Goal: Task Accomplishment & Management: Manage account settings

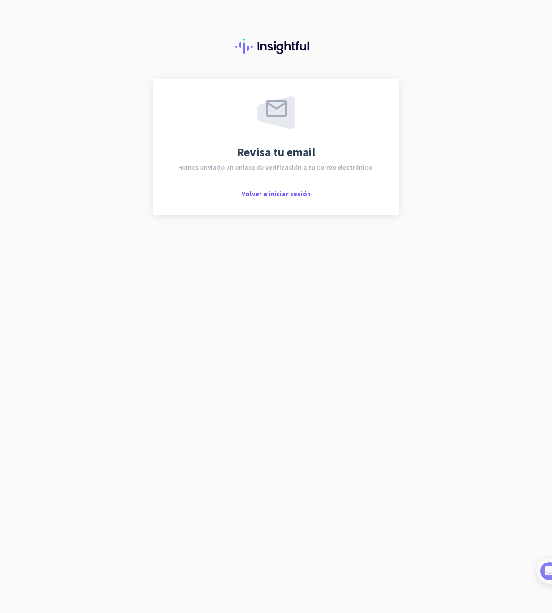
click at [270, 192] on span "Volver a iniciar sesión" at bounding box center [276, 193] width 69 height 9
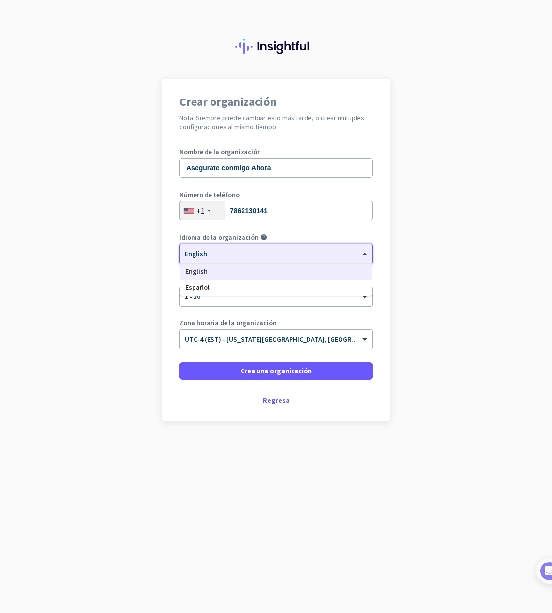
drag, startPoint x: 224, startPoint y: 250, endPoint x: 233, endPoint y: 250, distance: 9.7
click at [224, 250] on div at bounding box center [276, 251] width 192 height 8
click at [209, 286] on div "Español" at bounding box center [276, 288] width 191 height 16
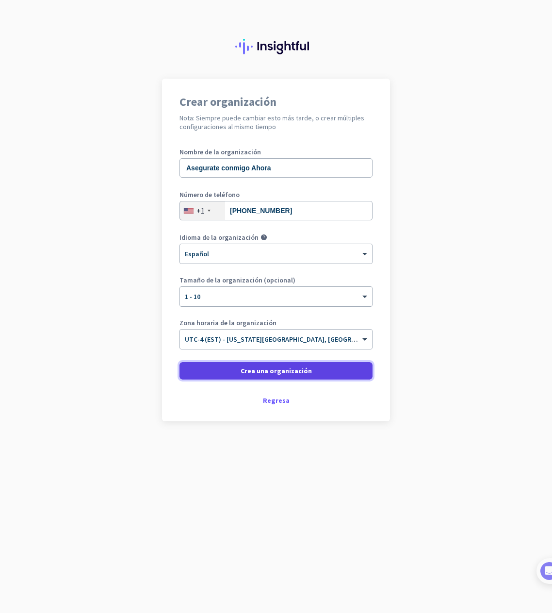
click at [269, 370] on span "Crea una organización" at bounding box center [276, 371] width 71 height 10
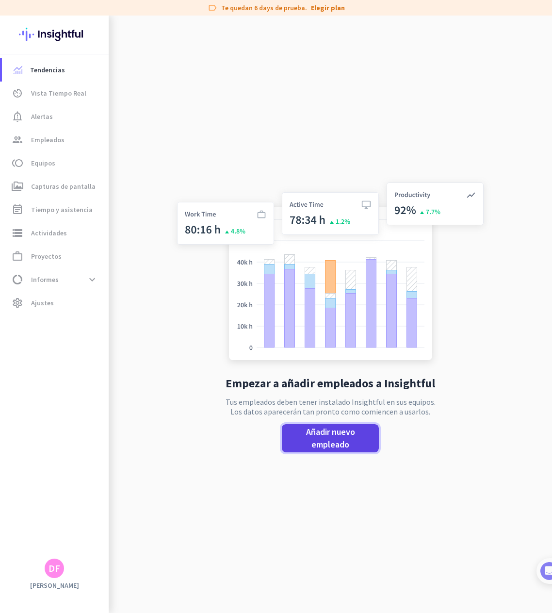
drag, startPoint x: 307, startPoint y: 430, endPoint x: 375, endPoint y: 431, distance: 68.0
click at [310, 431] on span "Añadir nuevo empleado" at bounding box center [331, 438] width 82 height 25
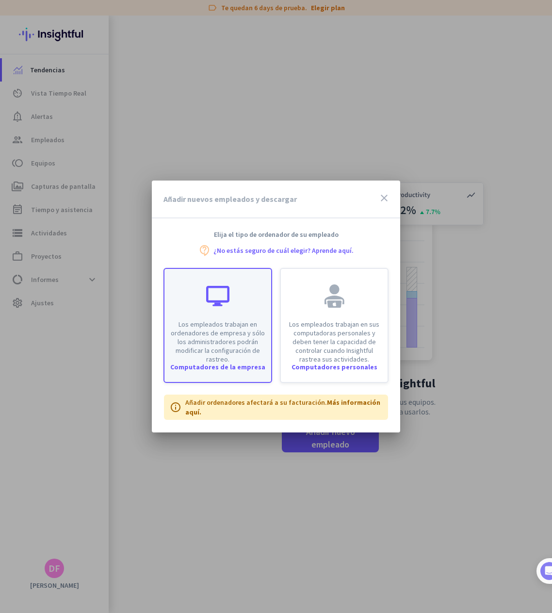
click at [201, 350] on p "Los empleados trabajan en ordenadores de empresa y sólo los administradores pod…" at bounding box center [217, 342] width 95 height 44
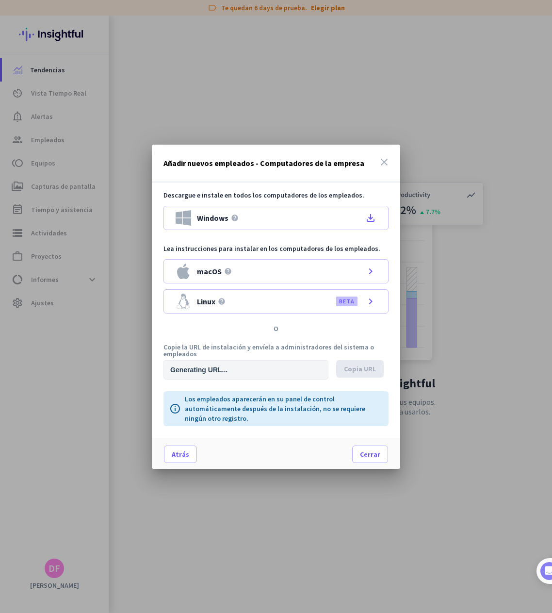
type input "[URL][DOMAIN_NAME]"
click at [341, 371] on span at bounding box center [360, 368] width 48 height 23
drag, startPoint x: 382, startPoint y: 451, endPoint x: 383, endPoint y: 436, distance: 15.1
click at [382, 451] on span at bounding box center [370, 454] width 35 height 23
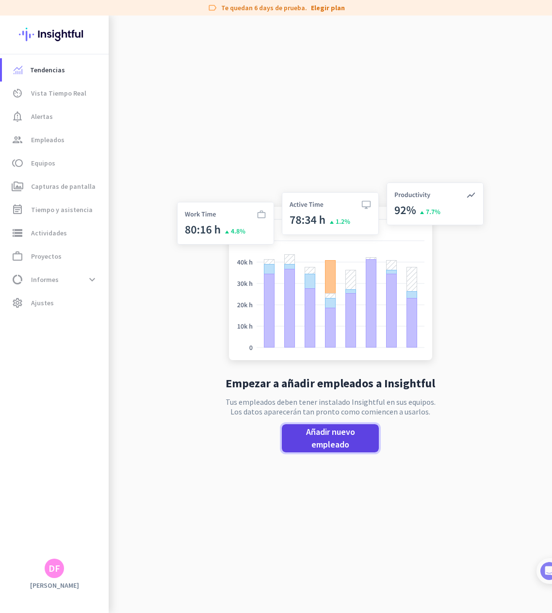
click at [353, 443] on span "Añadir nuevo empleado" at bounding box center [331, 438] width 82 height 25
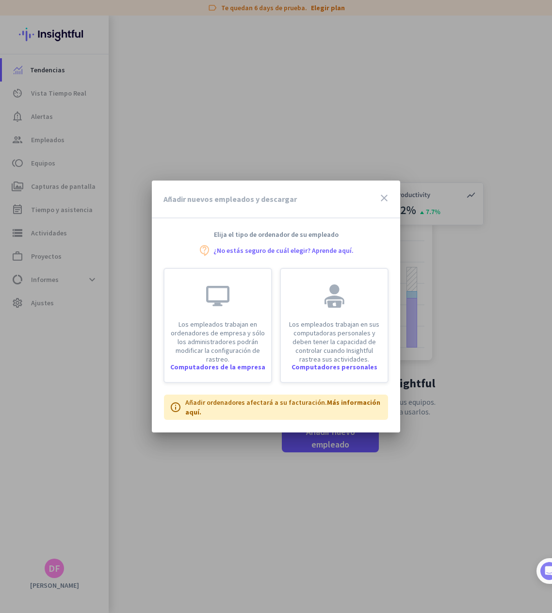
click at [386, 197] on icon "close" at bounding box center [385, 198] width 12 height 12
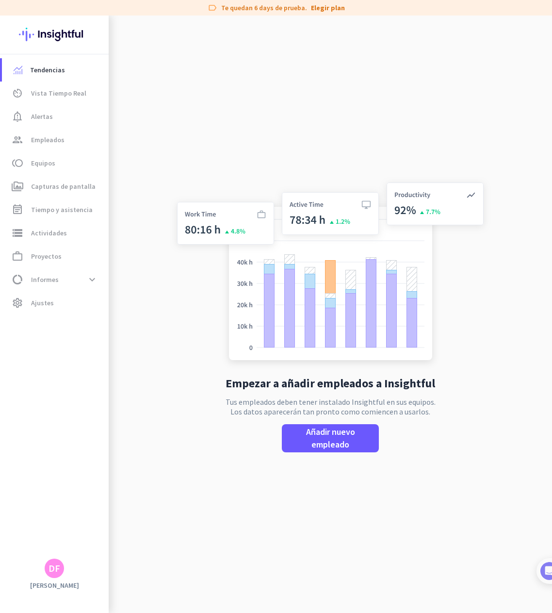
click at [205, 125] on div "Empezar a añadir empleados a Insightful Tus empleados deben tener instalado Ins…" at bounding box center [330, 322] width 321 height 613
drag, startPoint x: 274, startPoint y: 528, endPoint x: 273, endPoint y: 499, distance: 29.2
click at [274, 528] on div "Empezar a añadir empleados a Insightful Tus empleados deben tener instalado Ins…" at bounding box center [330, 322] width 321 height 613
drag, startPoint x: 335, startPoint y: 141, endPoint x: 262, endPoint y: 92, distance: 88.2
click at [335, 141] on div "Empezar a añadir empleados a Insightful Tus empleados deben tener instalado Ins…" at bounding box center [330, 322] width 321 height 613
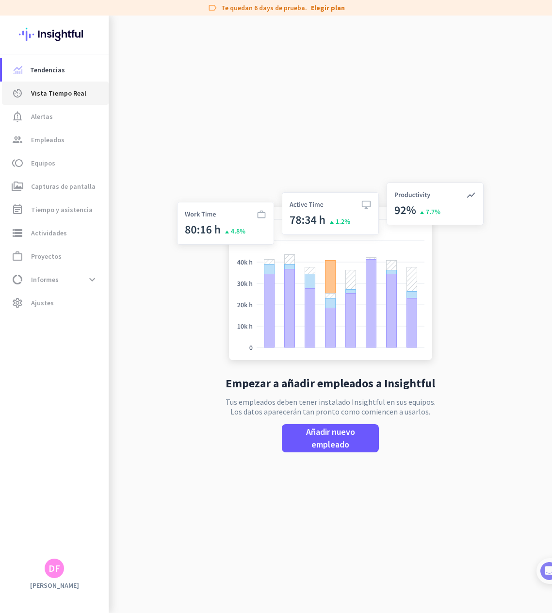
click at [44, 98] on span "Vista Tiempo Real" at bounding box center [58, 93] width 55 height 12
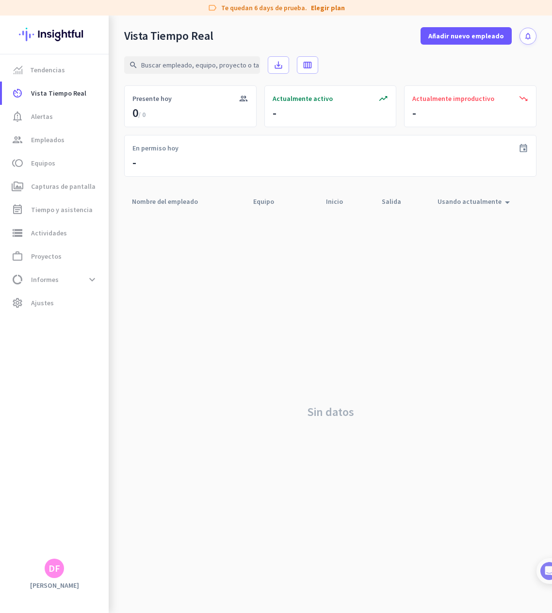
click at [251, 285] on div "Sin datos" at bounding box center [330, 412] width 413 height 402
click at [366, 61] on div "search save_alt calendar_view_week" at bounding box center [330, 65] width 413 height 41
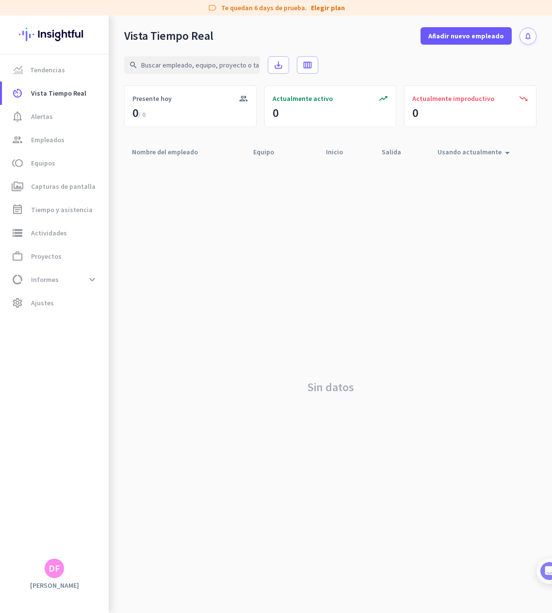
click at [228, 233] on div "Sin datos" at bounding box center [330, 387] width 413 height 452
click at [398, 69] on div "search save_alt calendar_view_week" at bounding box center [330, 65] width 413 height 41
click at [445, 49] on div "search save_alt calendar_view_week" at bounding box center [330, 65] width 413 height 41
click at [448, 42] on span at bounding box center [466, 35] width 91 height 23
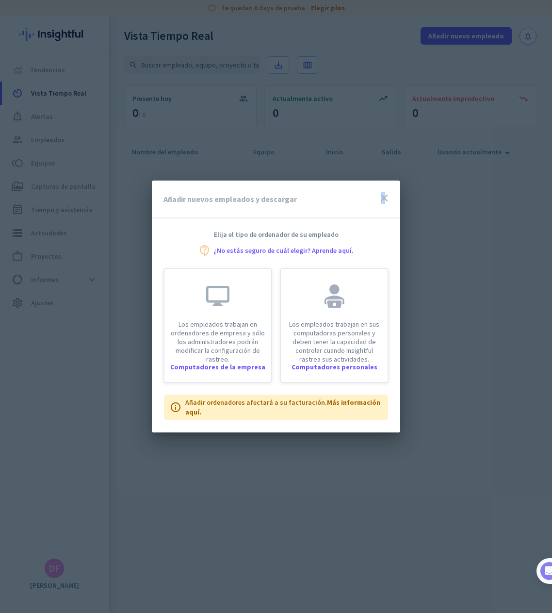
click at [385, 193] on div "Añadir nuevos empleados y descargar close" at bounding box center [276, 200] width 249 height 38
click at [385, 199] on icon "close" at bounding box center [385, 198] width 12 height 12
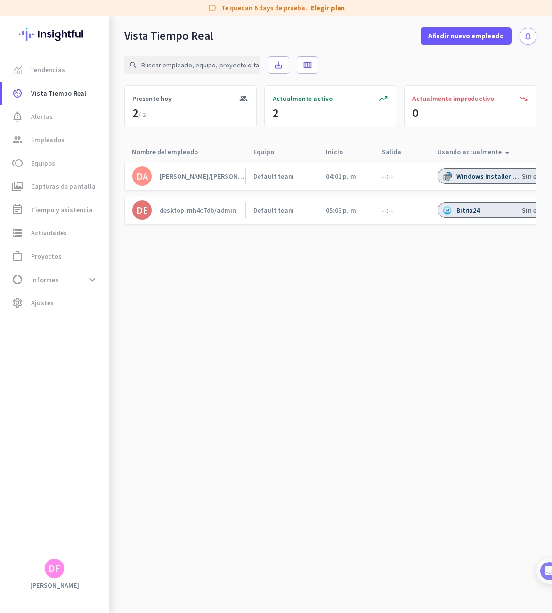
click at [494, 275] on cdk-virtual-scroll-viewport "DA [PERSON_NAME]/[PERSON_NAME] team 04:01 p. m. --:-- Windows Installer - Unico…" at bounding box center [330, 387] width 413 height 452
click at [309, 319] on cdk-virtual-scroll-viewport "DA [PERSON_NAME]/[PERSON_NAME] team 04:01 p. m. --:-- Explorador de Windows Sin…" at bounding box center [330, 387] width 413 height 452
click at [358, 68] on div "search save_alt calendar_view_week" at bounding box center [330, 65] width 413 height 41
click at [349, 47] on div "search save_alt calendar_view_week" at bounding box center [330, 65] width 413 height 41
click at [190, 180] on div "[PERSON_NAME]/[PERSON_NAME]" at bounding box center [203, 176] width 86 height 9
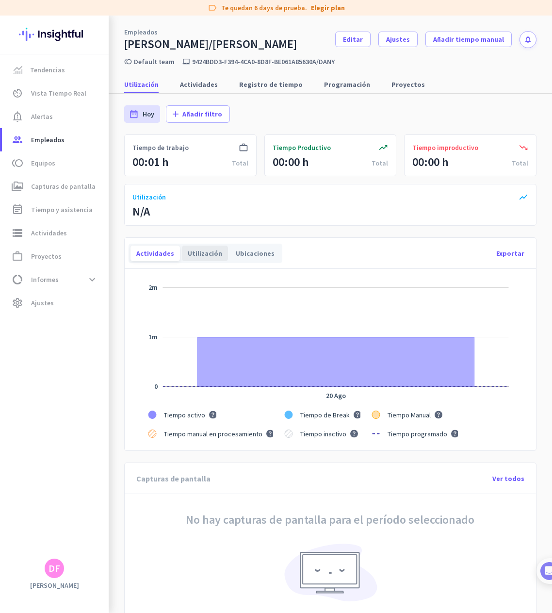
click at [204, 259] on div "Utilización" at bounding box center [205, 254] width 46 height 16
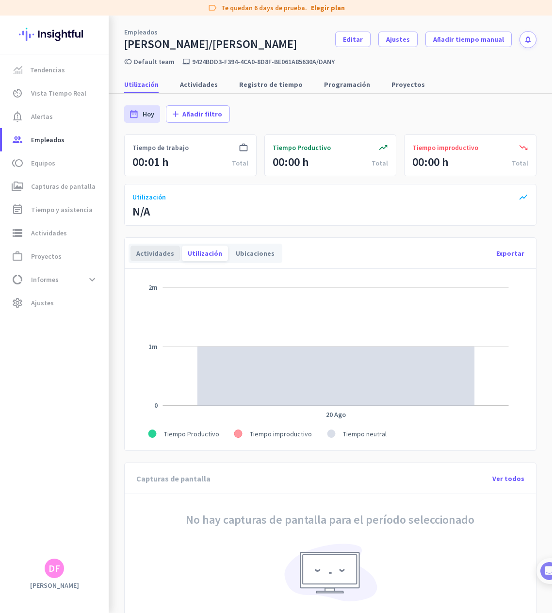
click at [144, 255] on div "Actividades" at bounding box center [156, 254] width 50 height 16
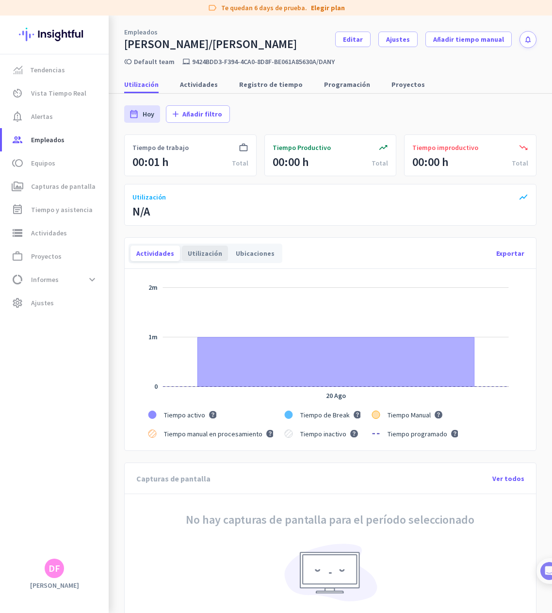
drag, startPoint x: 194, startPoint y: 255, endPoint x: 221, endPoint y: 253, distance: 27.3
click at [194, 255] on div "Utilización" at bounding box center [205, 254] width 46 height 16
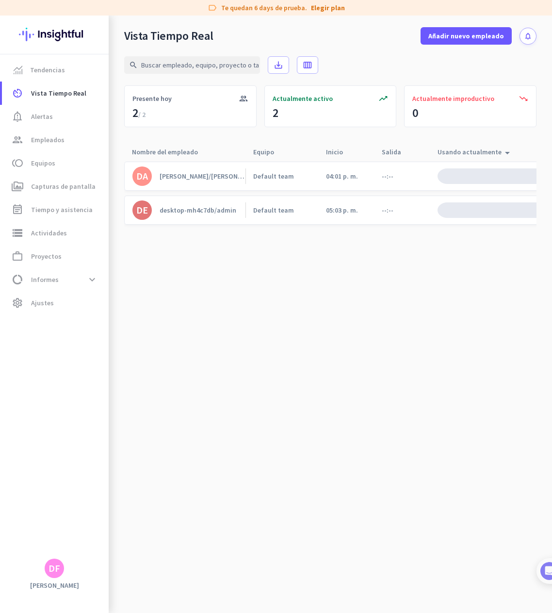
click at [206, 213] on div "desktop-mh4c7db/admin" at bounding box center [198, 210] width 77 height 9
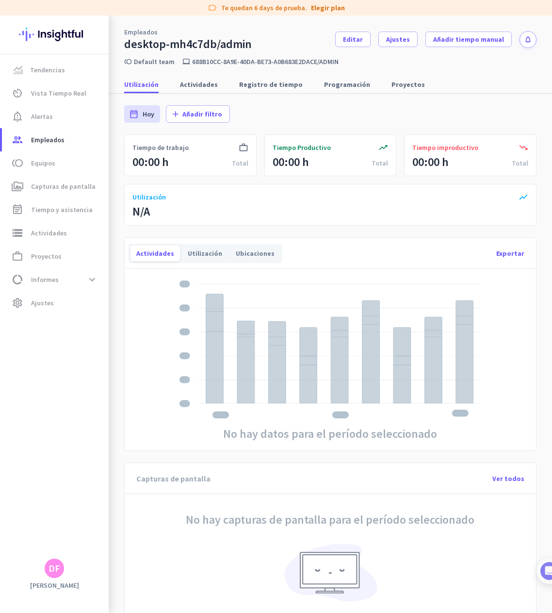
click at [410, 110] on div "date_range Hoy [DATE] - [DATE] add Añadir filtro" at bounding box center [330, 114] width 413 height 41
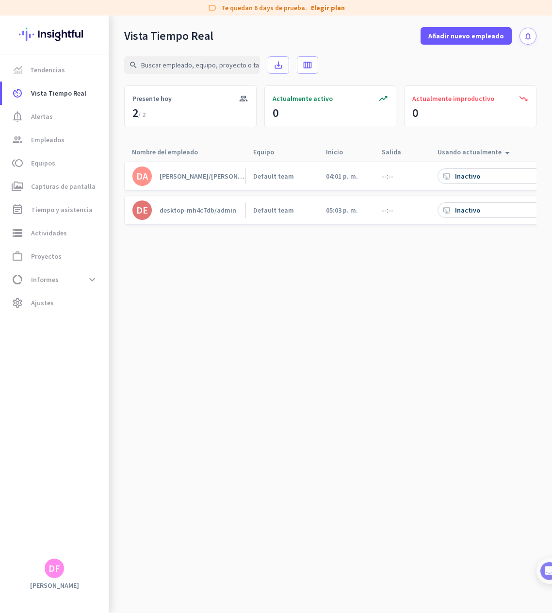
click at [179, 210] on div "desktop-mh4c7db/admin" at bounding box center [198, 210] width 77 height 9
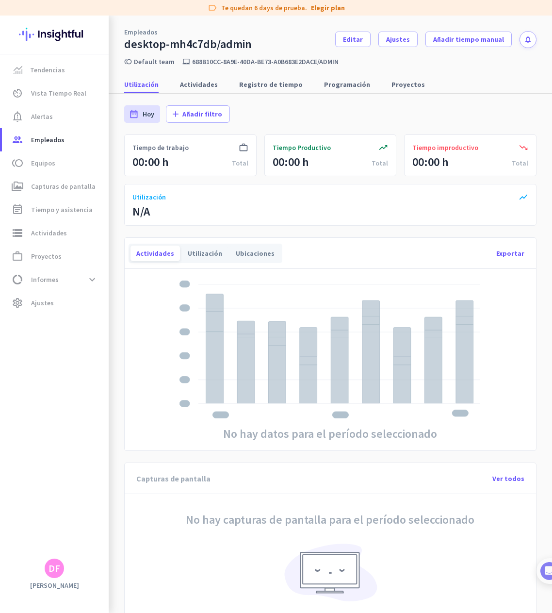
drag, startPoint x: 296, startPoint y: 225, endPoint x: 311, endPoint y: 208, distance: 22.4
click at [296, 225] on div "show_chart Utilización N/A" at bounding box center [330, 205] width 413 height 42
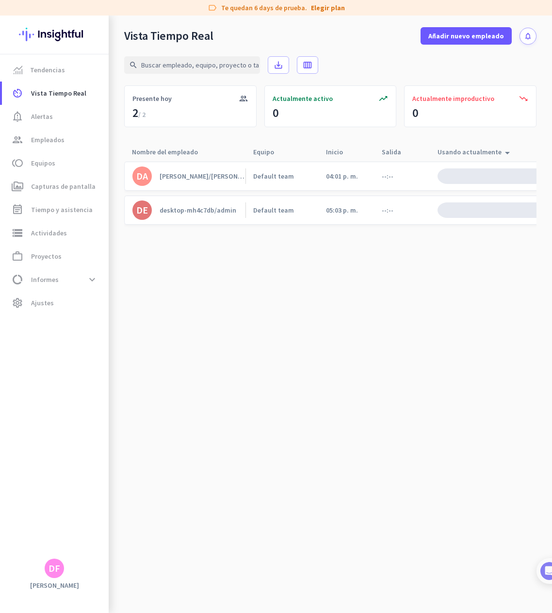
click at [198, 170] on link "DA [PERSON_NAME]/[PERSON_NAME]" at bounding box center [189, 175] width 113 height 19
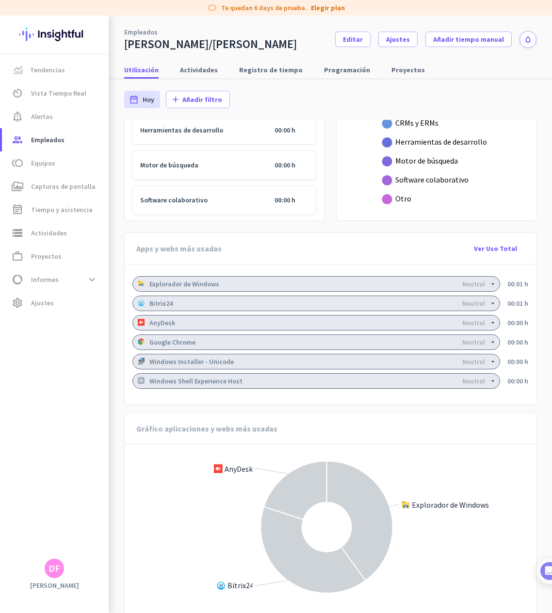
scroll to position [476, 0]
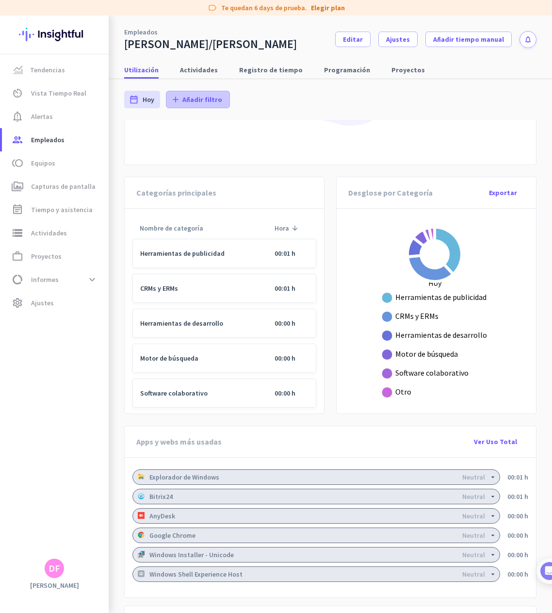
drag, startPoint x: 260, startPoint y: 136, endPoint x: 210, endPoint y: 94, distance: 65.1
click at [260, 136] on div "No hay capturas de pantalla para el período seleccionado" at bounding box center [330, 88] width 372 height 128
click at [214, 105] on span at bounding box center [197, 99] width 63 height 23
click at [269, 94] on div at bounding box center [276, 306] width 552 height 613
click at [215, 75] on link "Actividades" at bounding box center [199, 69] width 50 height 17
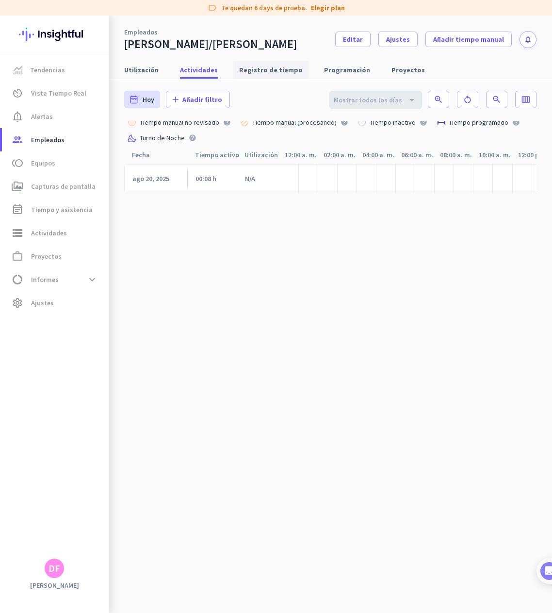
scroll to position [0, 236]
click at [239, 74] on span "Registro de tiempo" at bounding box center [271, 70] width 64 height 10
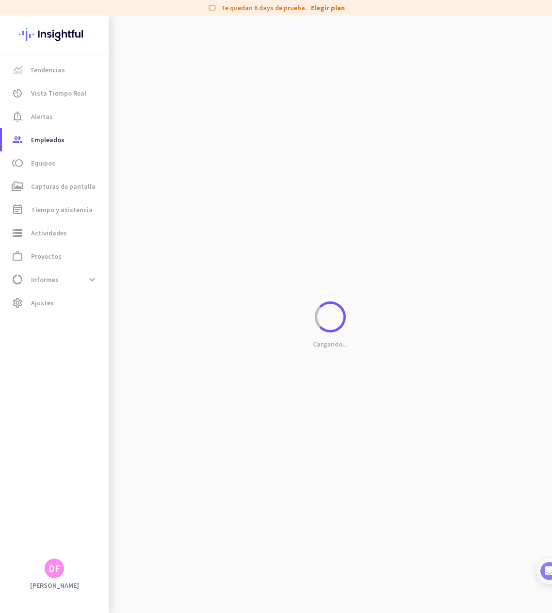
scroll to position [0, 229]
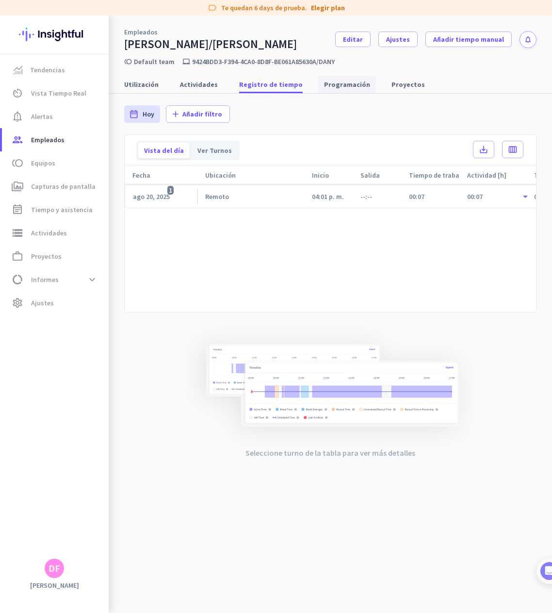
click at [337, 88] on span "Programación" at bounding box center [347, 85] width 46 height 10
type input "[DATE] - [DATE]"
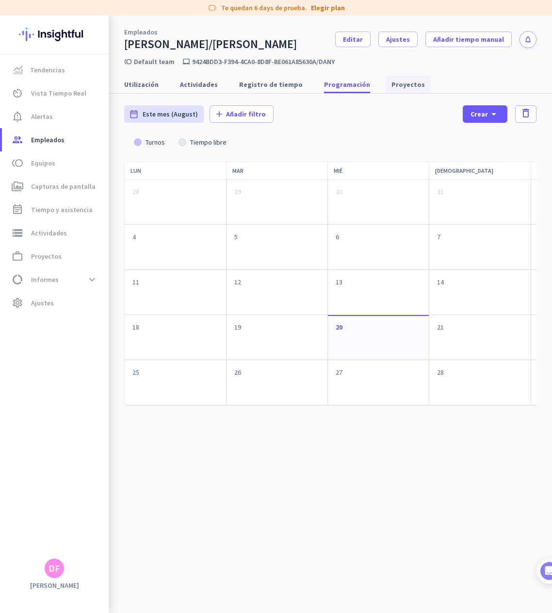
click at [392, 83] on span "Proyectos" at bounding box center [408, 85] width 33 height 10
type input "[DATE] - [DATE]"
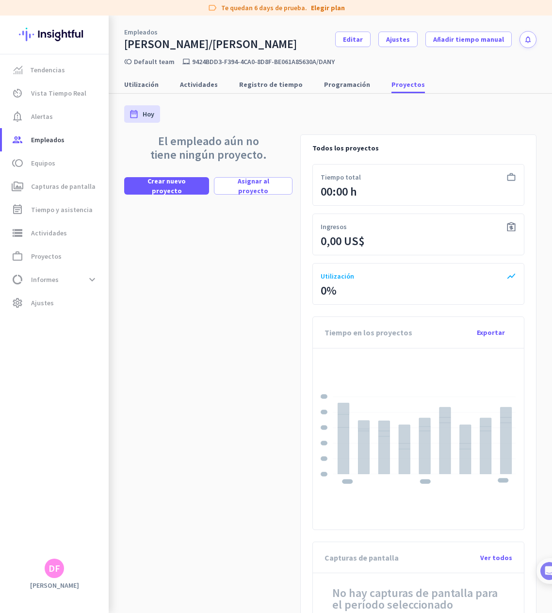
drag, startPoint x: 150, startPoint y: 143, endPoint x: 292, endPoint y: 155, distance: 142.3
click at [292, 155] on div "El empleado aún no tiene ningún proyecto. Crear nuevo proyecto Asignar al proye…" at bounding box center [208, 164] width 168 height 60
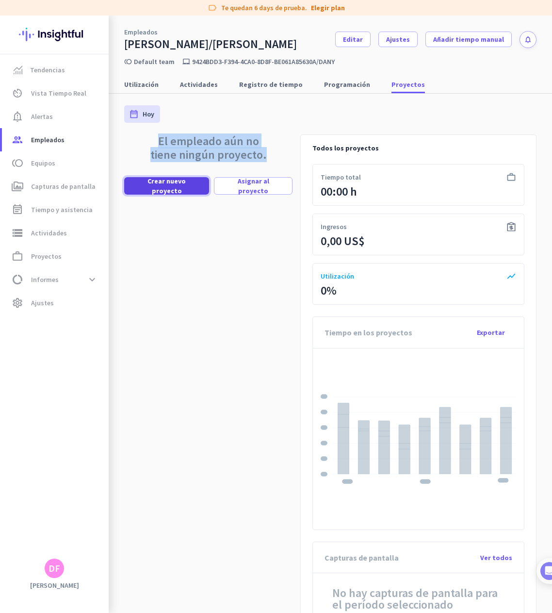
click at [148, 181] on span at bounding box center [166, 185] width 85 height 23
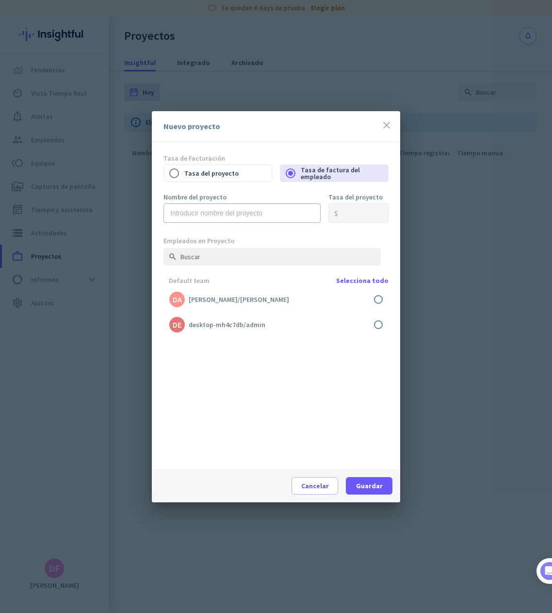
click at [387, 131] on icon "close" at bounding box center [387, 125] width 12 height 12
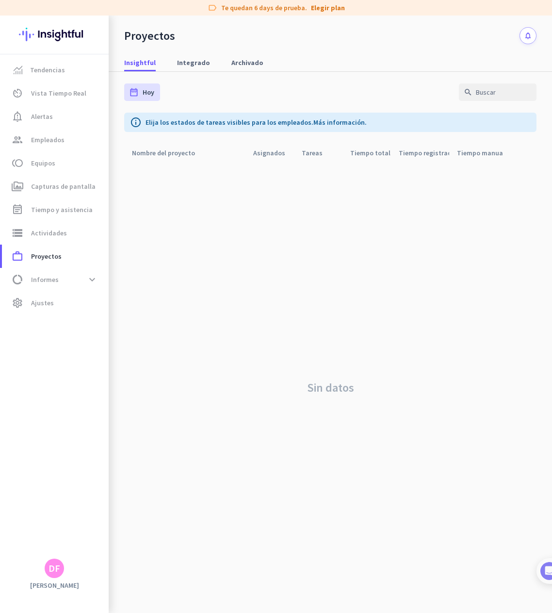
drag, startPoint x: 279, startPoint y: 294, endPoint x: 115, endPoint y: 63, distance: 283.7
click at [279, 293] on div "Sin datos" at bounding box center [330, 387] width 413 height 451
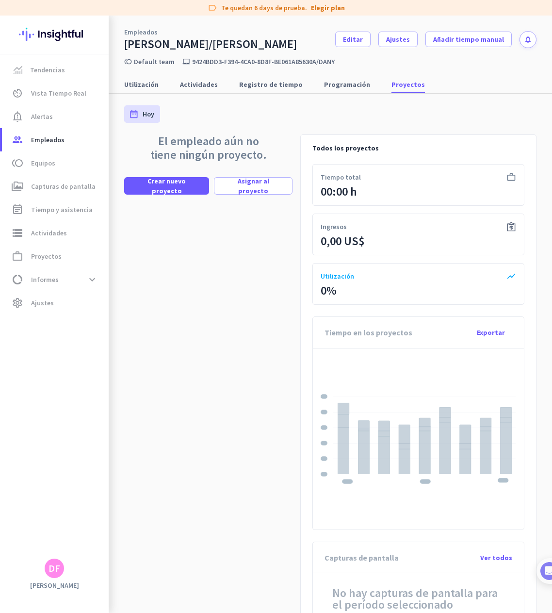
click at [53, 572] on div "DF" at bounding box center [55, 569] width 12 height 10
click at [193, 424] on div at bounding box center [276, 306] width 552 height 613
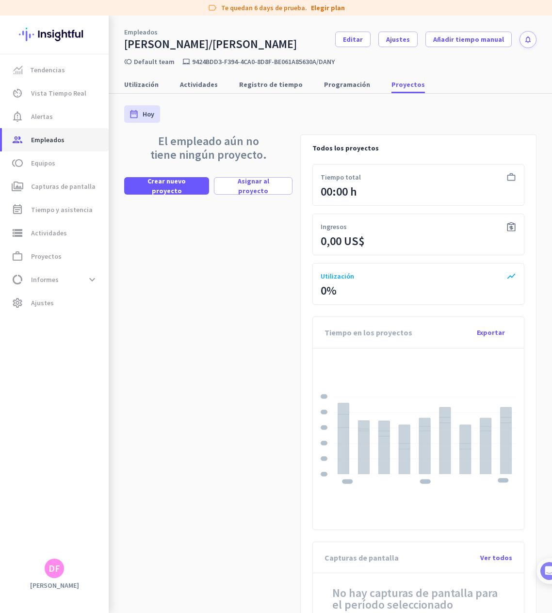
click at [50, 130] on link "group Empleados" at bounding box center [55, 139] width 107 height 23
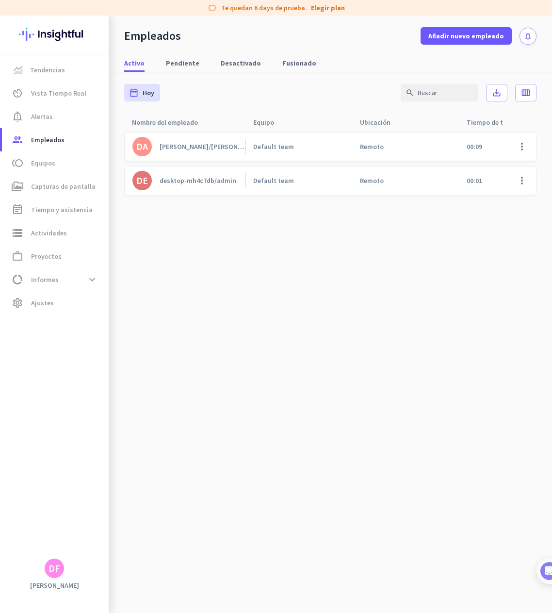
click at [196, 277] on cdk-virtual-scroll-viewport "DA [PERSON_NAME]/[PERSON_NAME] team Remoto 00:09 00:00 00:09 00:00 00:00 00:09 …" at bounding box center [330, 373] width 413 height 482
click at [311, 320] on cdk-virtual-scroll-viewport "DA [PERSON_NAME]/[PERSON_NAME] team Remoto 00:09 00:00 00:09 00:00 00:00 00:09 …" at bounding box center [330, 373] width 413 height 482
click at [304, 397] on cdk-virtual-scroll-viewport "DA [PERSON_NAME]/[PERSON_NAME] team Remoto 00:09 00:00 00:09 00:00 00:00 00:09 …" at bounding box center [330, 373] width 413 height 482
